Goal: Use online tool/utility: Use online tool/utility

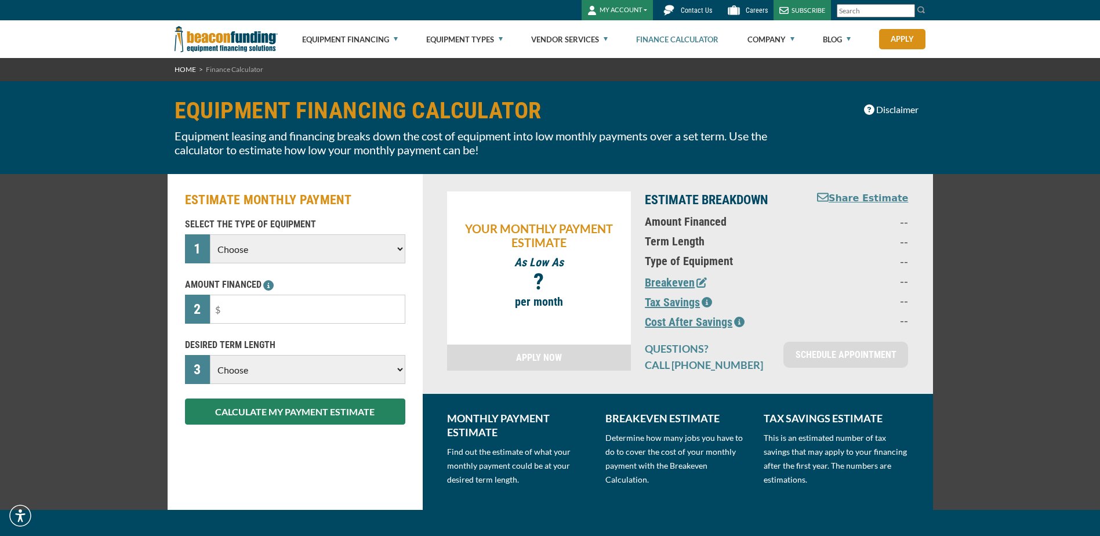
click at [301, 238] on select "Choose Backhoe Boom/Bucket Truck Chipper Commercial Mower Crane DTG/DTF Printin…" at bounding box center [307, 248] width 195 height 29
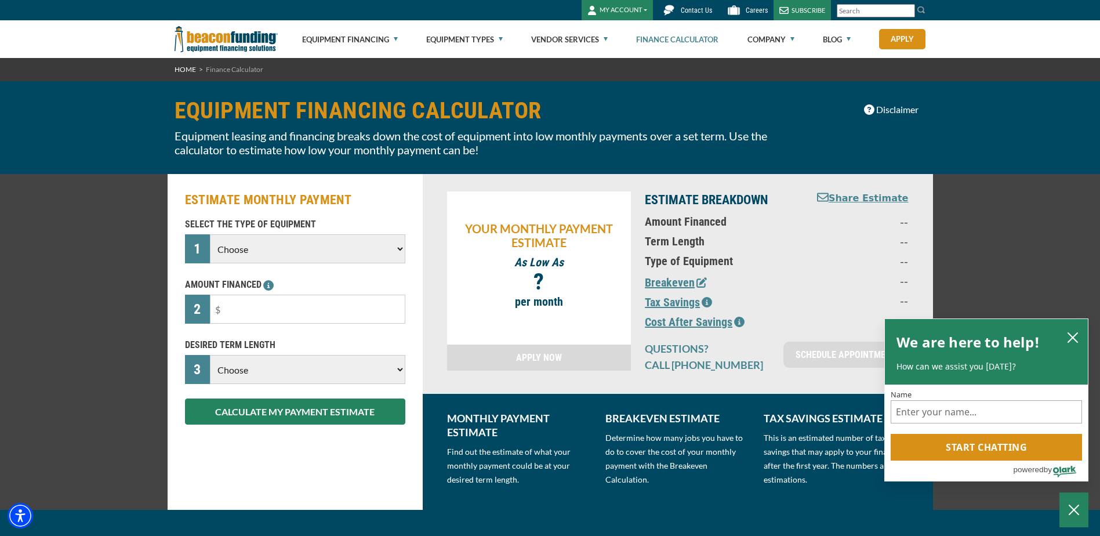
select select "24"
click at [210, 234] on select "Choose Backhoe Boom/Bucket Truck Chipper Commercial Mower Crane DTG/DTF Printin…" at bounding box center [307, 248] width 195 height 29
click at [253, 308] on input "text" at bounding box center [307, 309] width 195 height 29
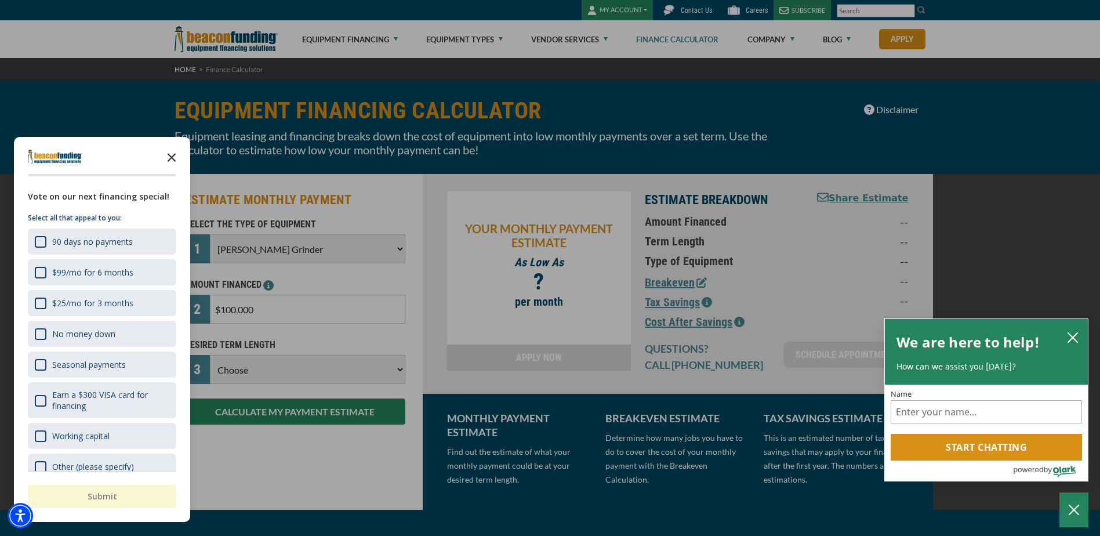
click at [165, 155] on icon "Close the survey" at bounding box center [171, 156] width 23 height 23
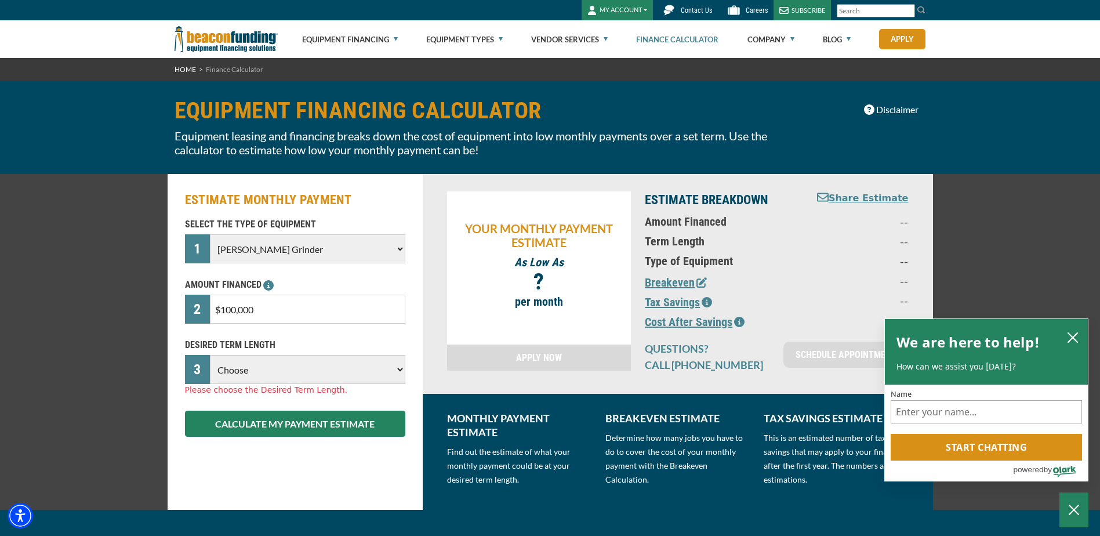
drag, startPoint x: 299, startPoint y: 313, endPoint x: 165, endPoint y: 301, distance: 135.1
click at [168, 302] on div "ESTIMATE MONTHLY PAYMENT SELECT THE TYPE OF EQUIPMENT 1 Choose Backhoe Boom/Buc…" at bounding box center [295, 342] width 255 height 336
type input "$50,000"
click at [364, 374] on select "Choose 36 Months 48 Months 60 Months" at bounding box center [307, 369] width 195 height 29
select select "60"
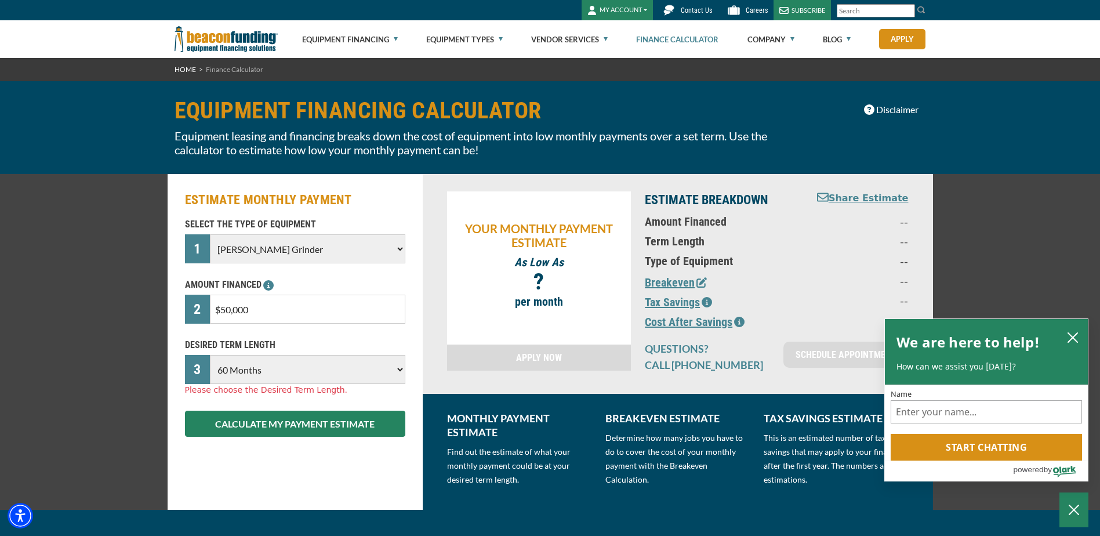
click at [210, 355] on select "Choose 36 Months 48 Months 60 Months" at bounding box center [307, 369] width 195 height 29
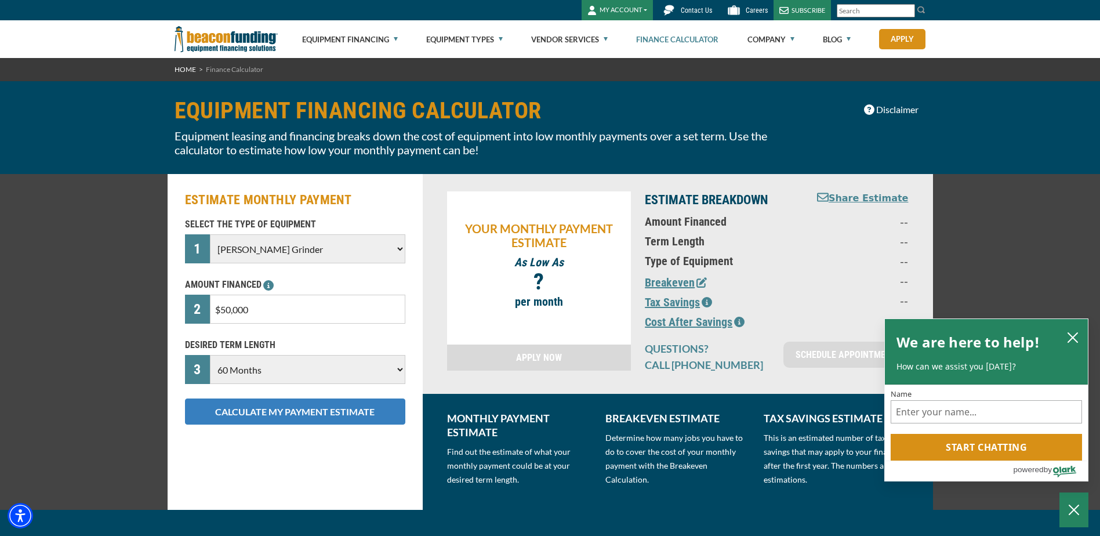
click at [323, 415] on button "CALCULATE MY PAYMENT ESTIMATE" at bounding box center [295, 411] width 220 height 26
